Goal: Find specific page/section: Find specific page/section

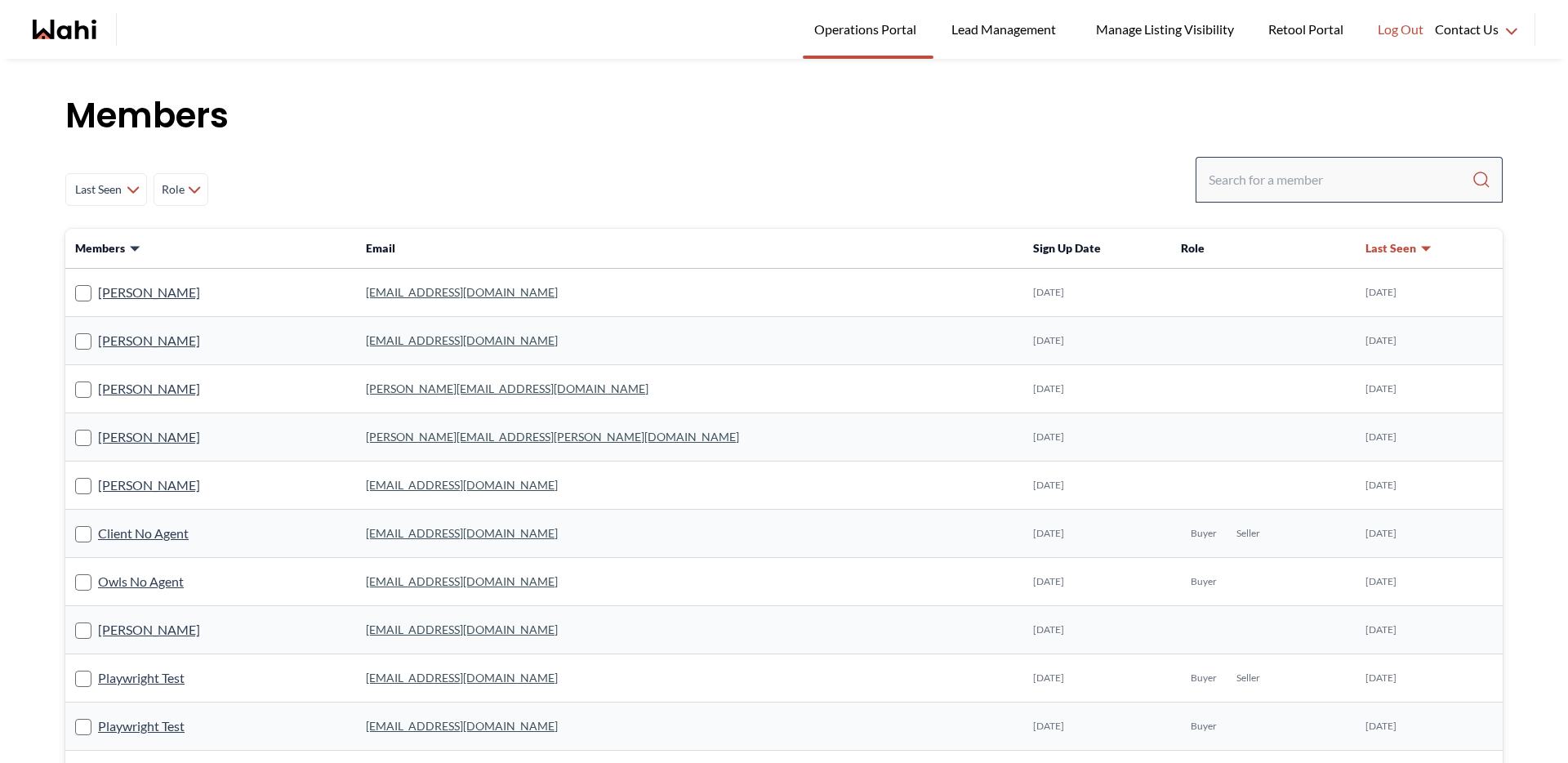
click at [1337, 160] on div at bounding box center [1348, 180] width 307 height 46
click at [1336, 166] on input "Search input" at bounding box center [1339, 179] width 263 height 29
paste input "[EMAIL_ADDRESS][DOMAIN_NAME]"
type input "[EMAIL_ADDRESS][DOMAIN_NAME]"
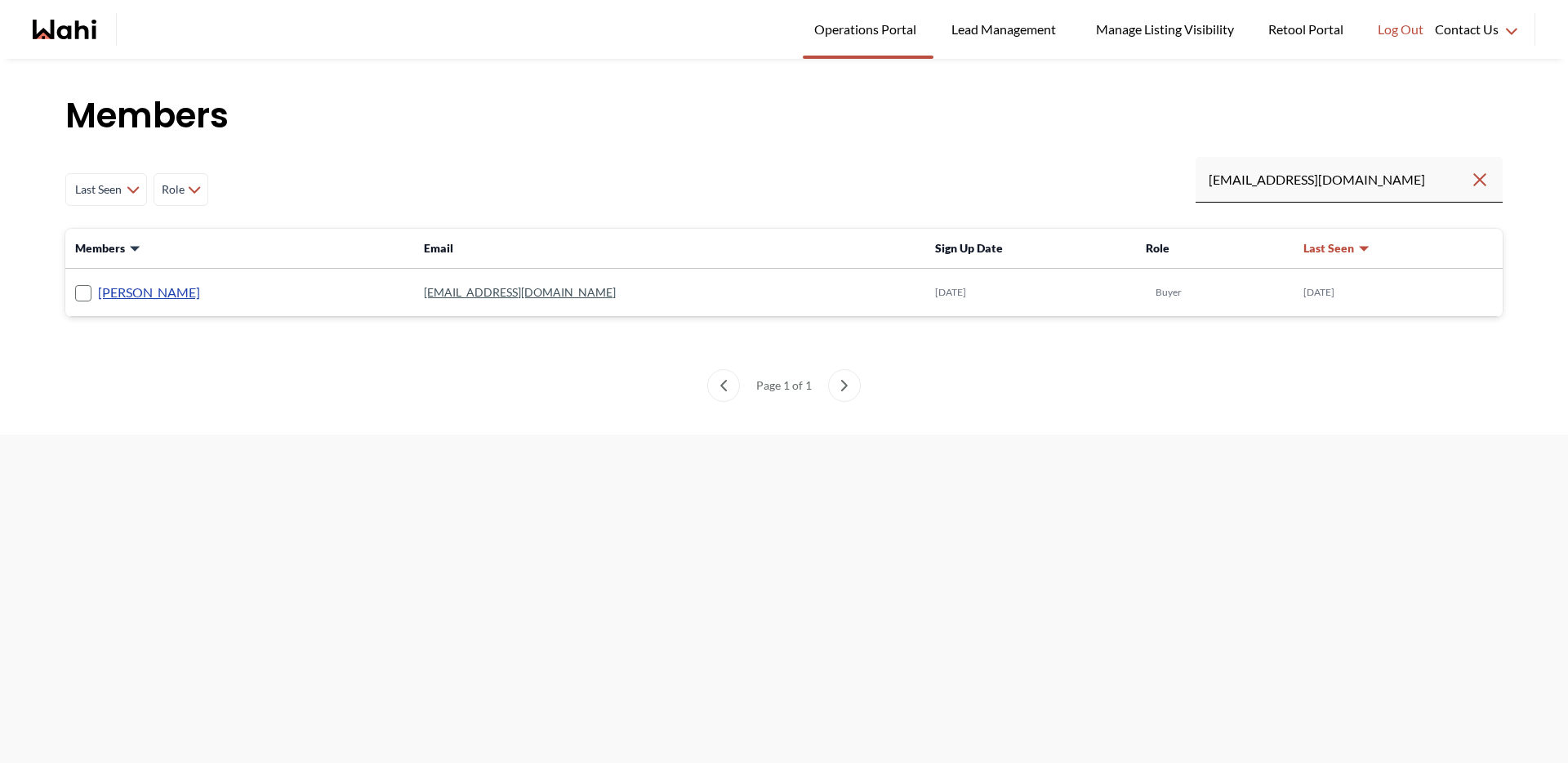
click at [146, 294] on link "[PERSON_NAME]" at bounding box center [149, 292] width 102 height 21
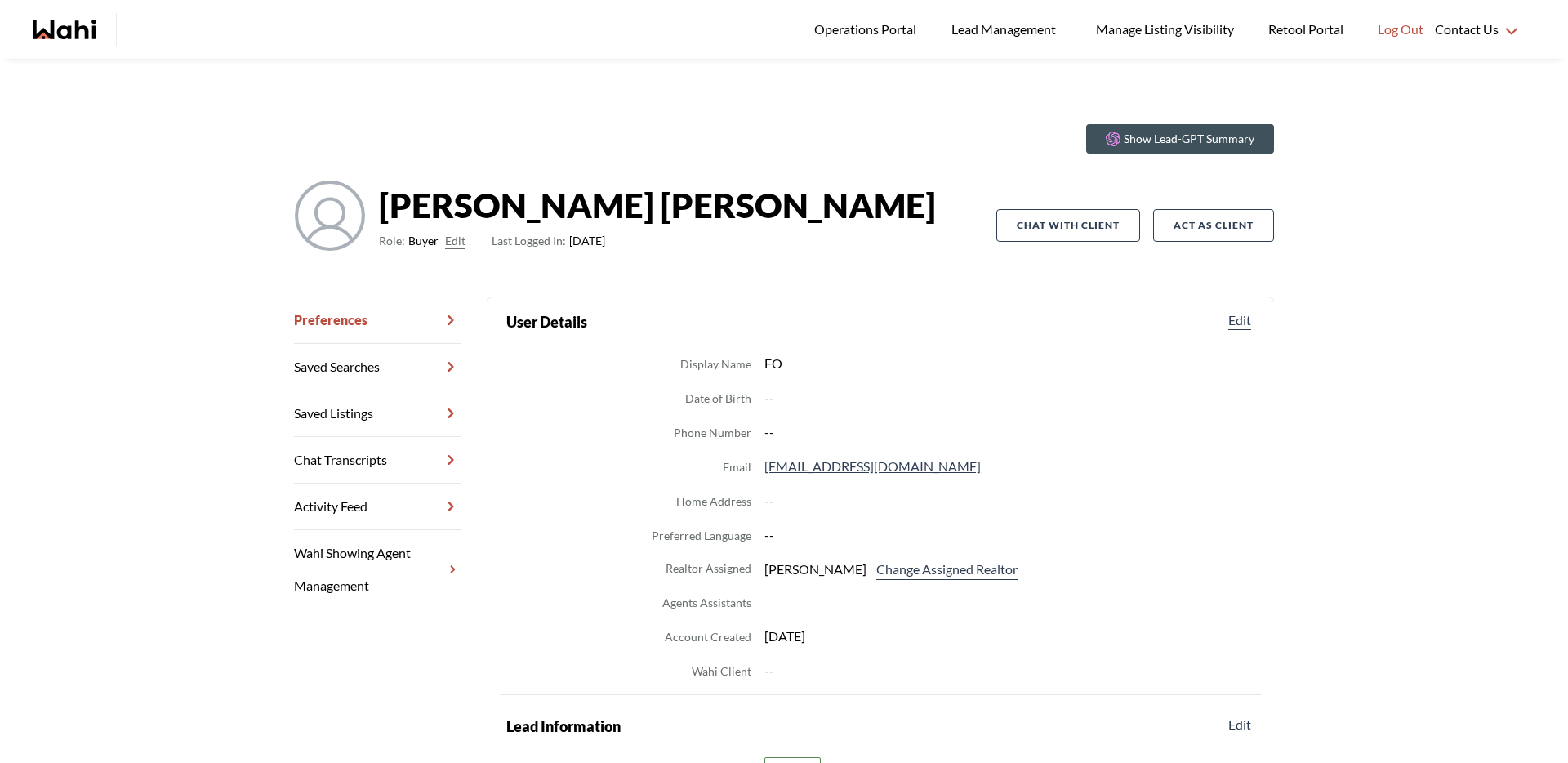
click at [683, 200] on div "[PERSON_NAME] Role: Buyer Edit Last Logged In: [DATE]" at bounding box center [644, 226] width 702 height 92
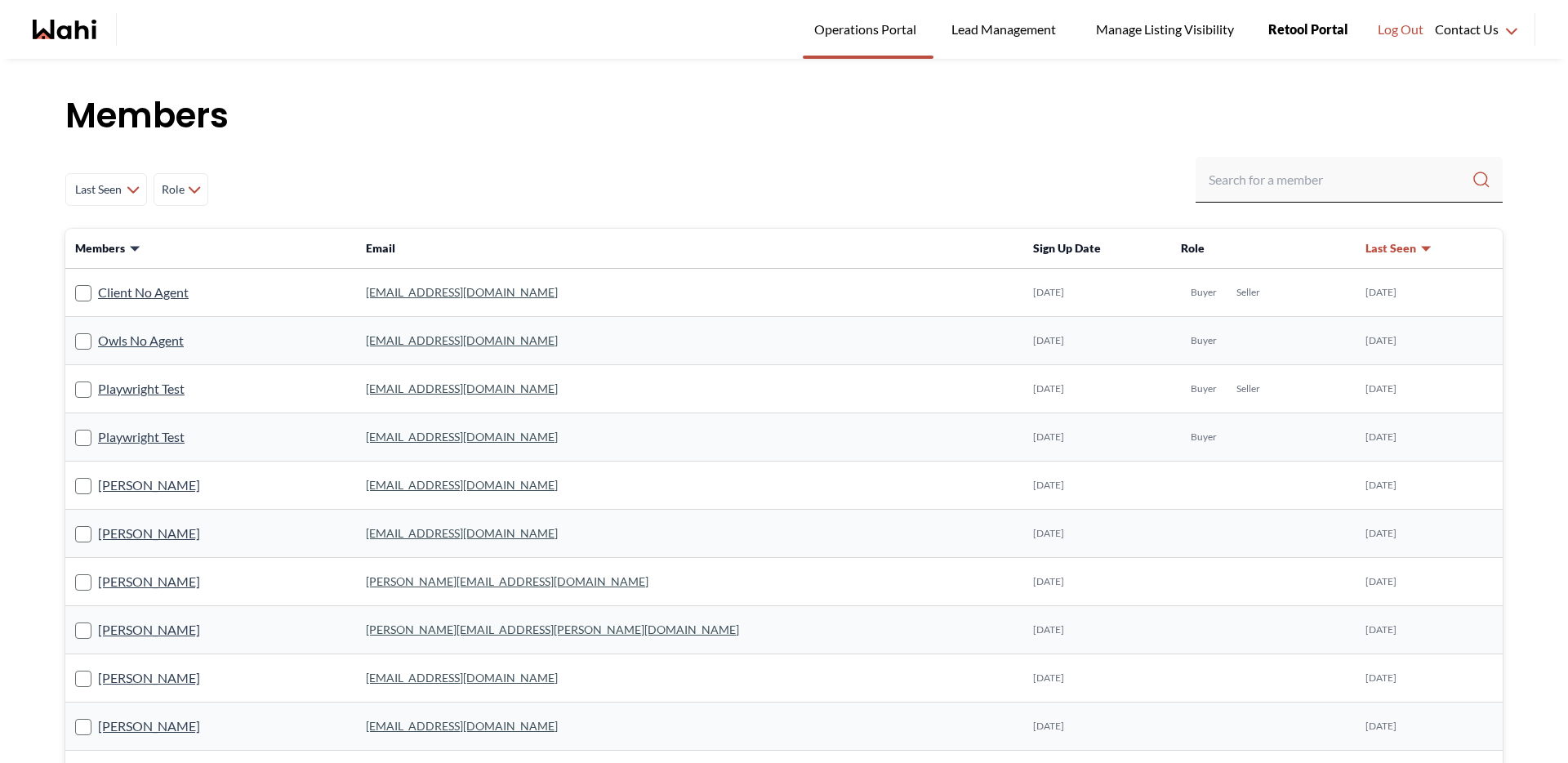
click at [1283, 31] on span "Retool Portal" at bounding box center [1308, 29] width 80 height 21
